Goal: Information Seeking & Learning: Learn about a topic

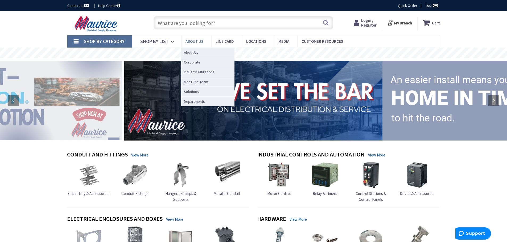
click at [189, 43] on span "About us" at bounding box center [194, 41] width 18 height 5
click at [186, 62] on span "Corporate" at bounding box center [192, 62] width 16 height 5
click at [189, 61] on span "Corporate" at bounding box center [192, 62] width 16 height 5
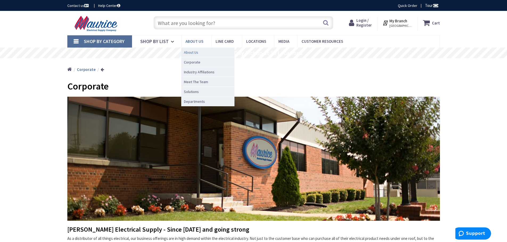
click at [189, 51] on span "About Us" at bounding box center [191, 52] width 14 height 5
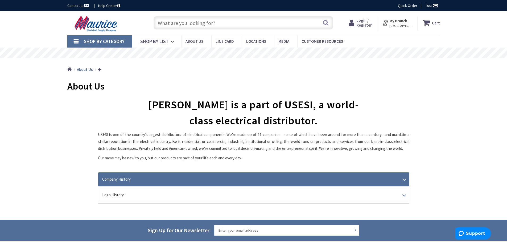
click at [404, 179] on link "Company History" at bounding box center [253, 180] width 311 height 14
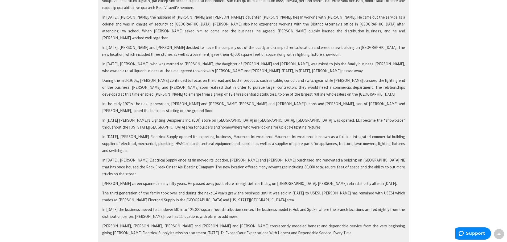
scroll to position [239, 0]
